Goal: Task Accomplishment & Management: Complete application form

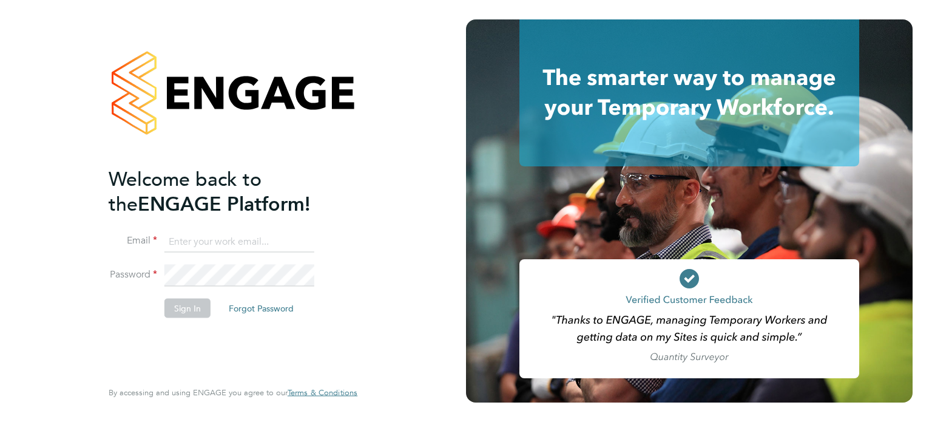
type input "amie.day@morganhunt.com"
click at [185, 308] on button "Sign In" at bounding box center [188, 307] width 46 height 19
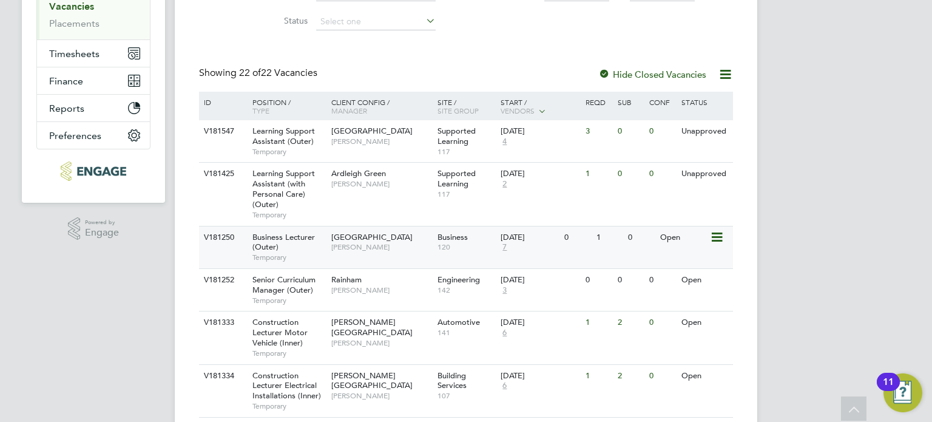
scroll to position [140, 0]
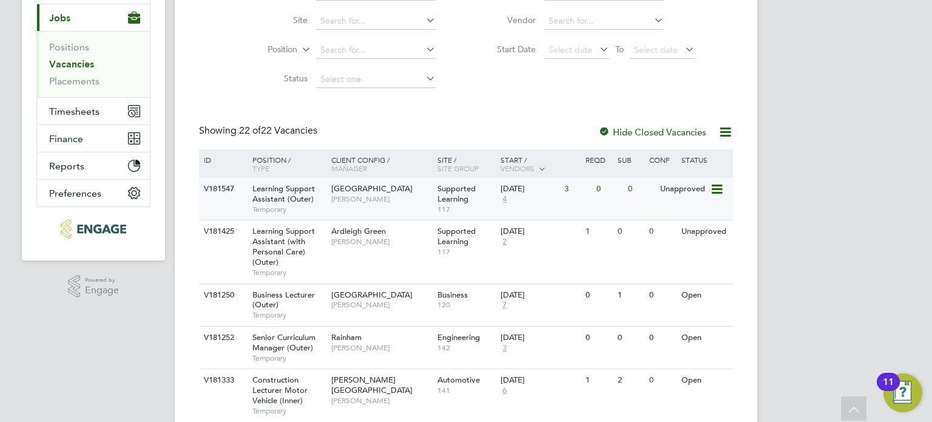
click at [379, 195] on span "[PERSON_NAME]" at bounding box center [381, 199] width 100 height 10
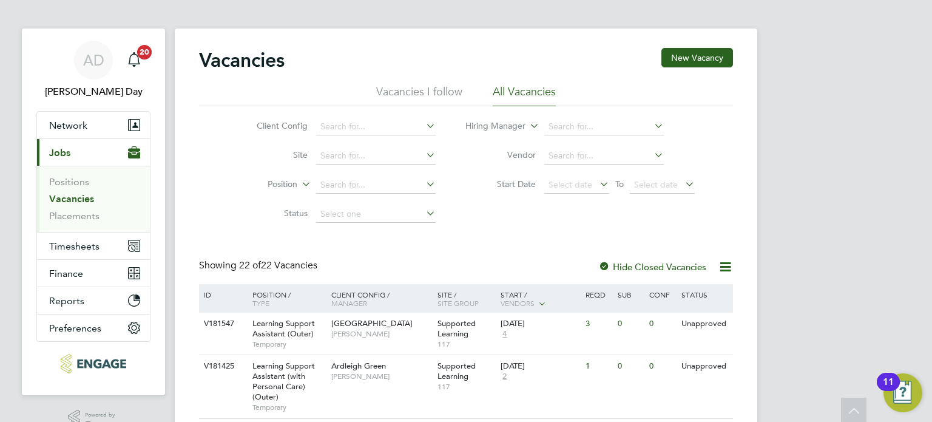
scroll to position [0, 0]
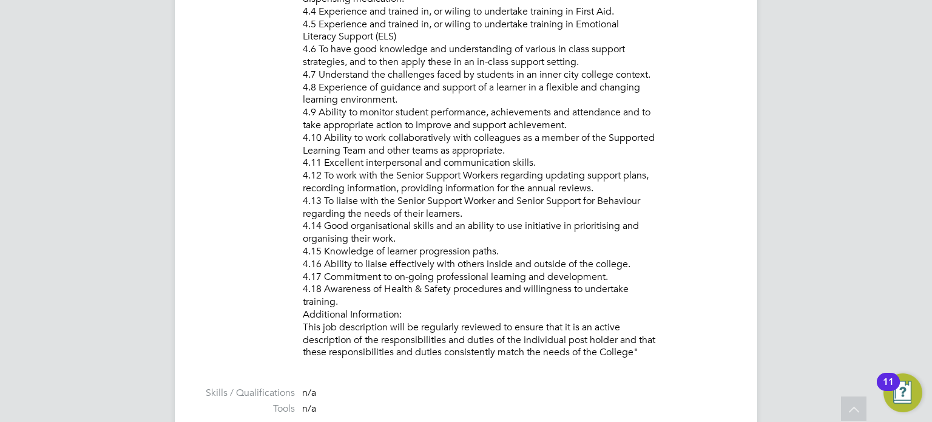
scroll to position [1396, 0]
